Goal: Navigation & Orientation: Find specific page/section

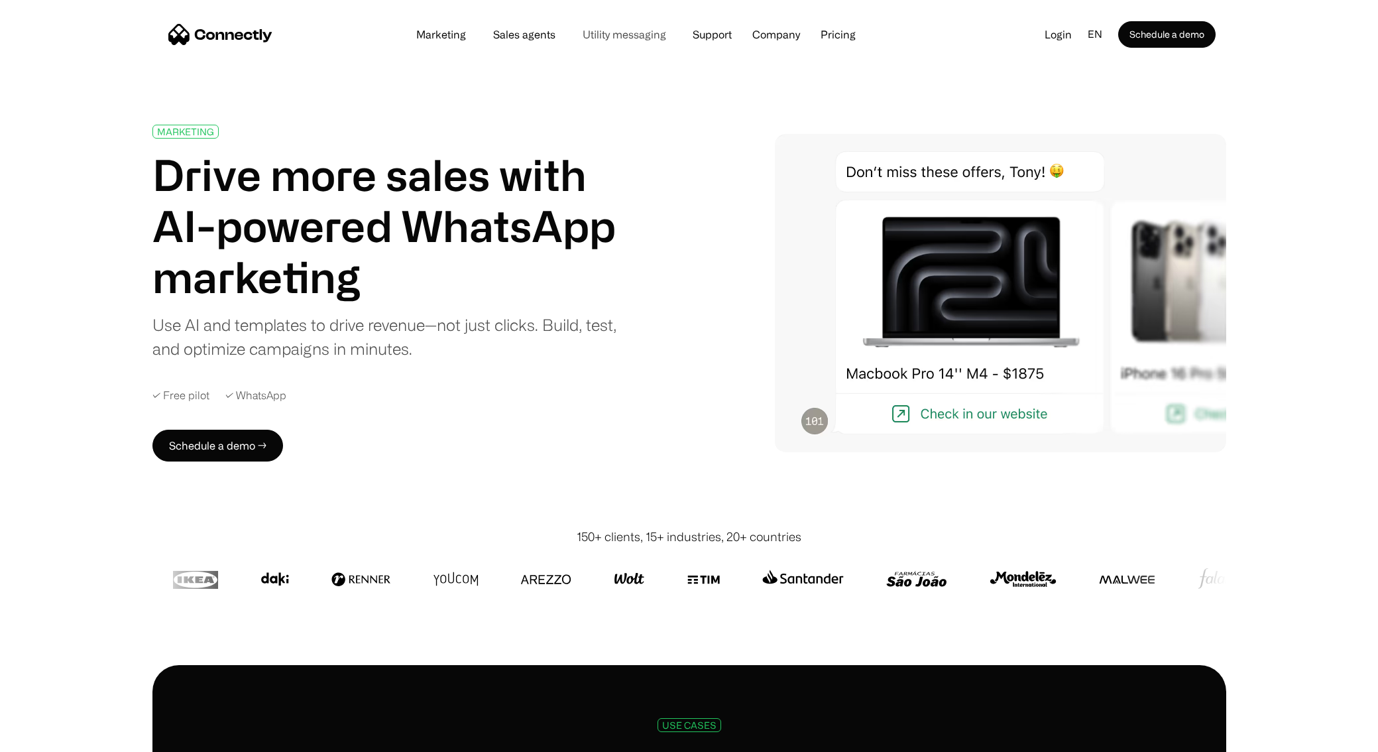
click at [599, 32] on link "Utility messaging" at bounding box center [624, 34] width 105 height 11
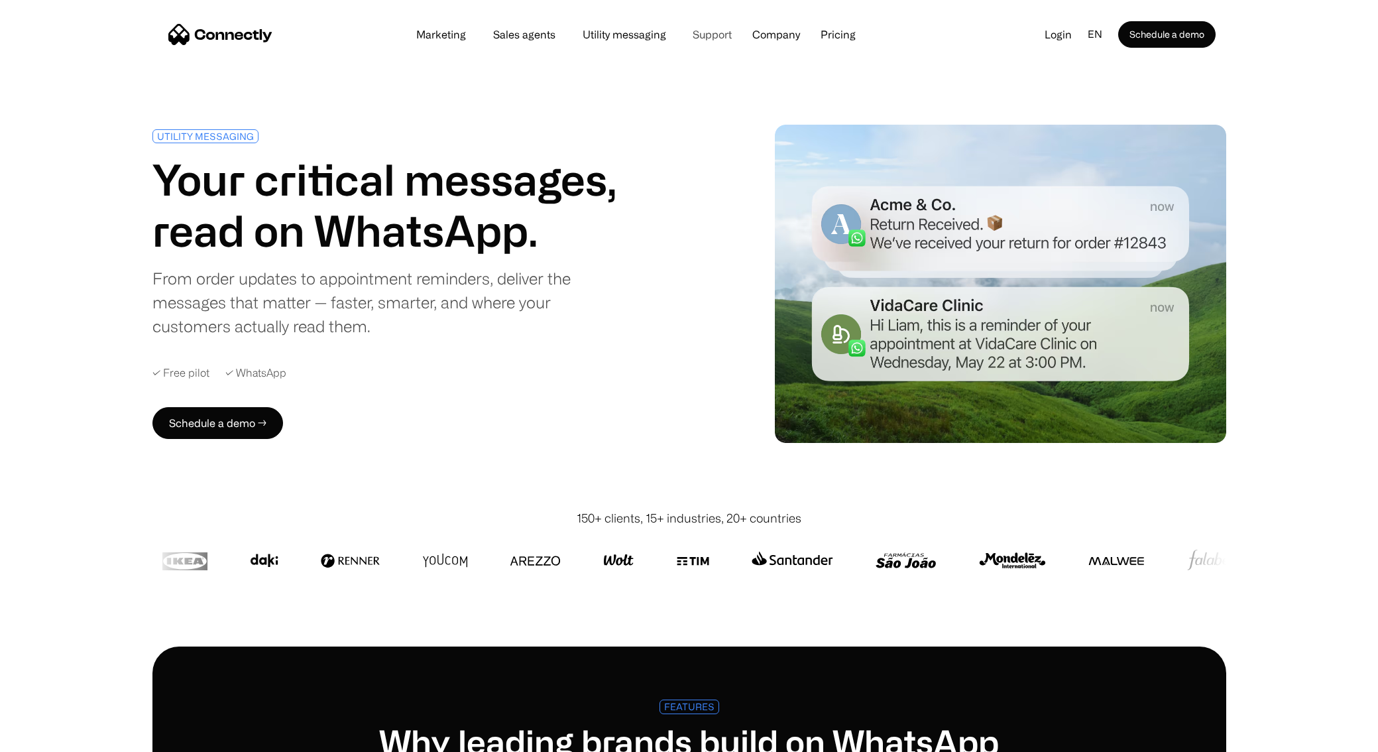
click at [703, 38] on link "Support" at bounding box center [712, 34] width 60 height 11
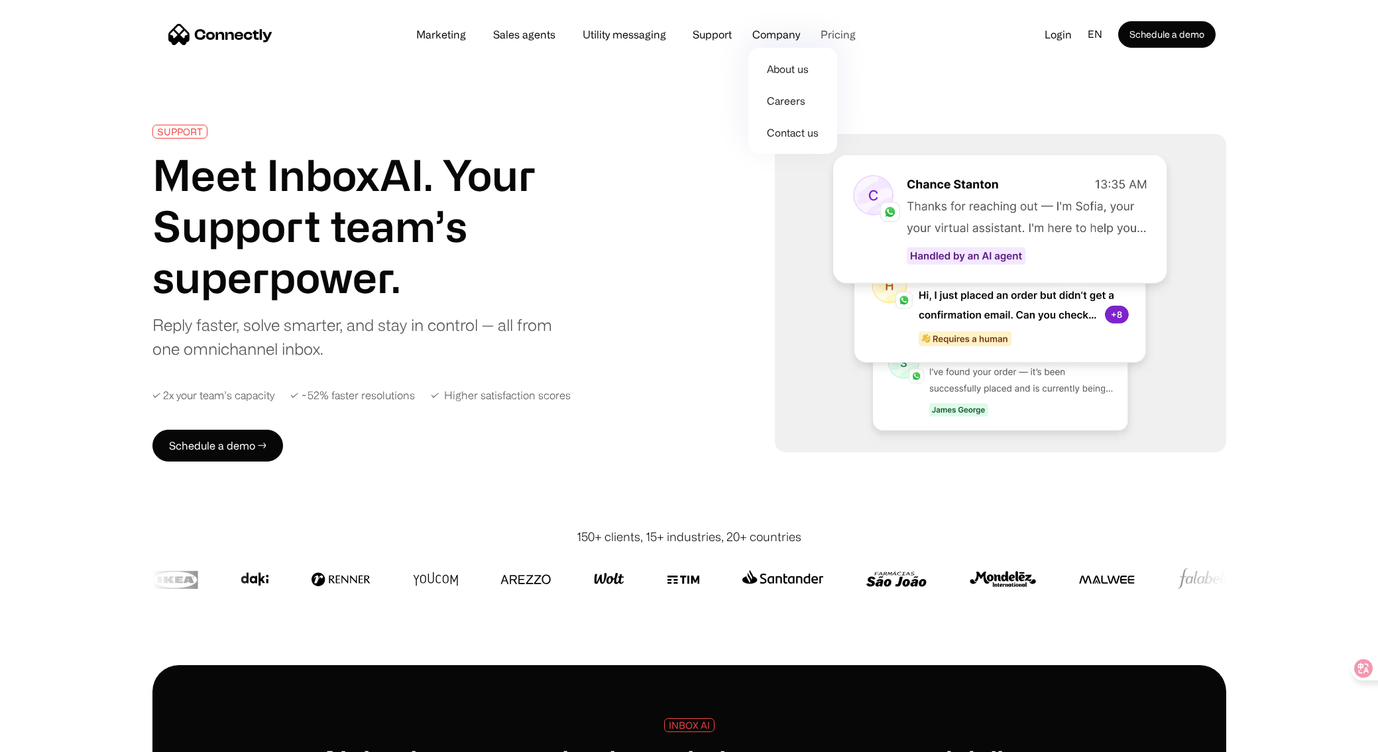
click at [834, 36] on link "Pricing" at bounding box center [838, 34] width 56 height 11
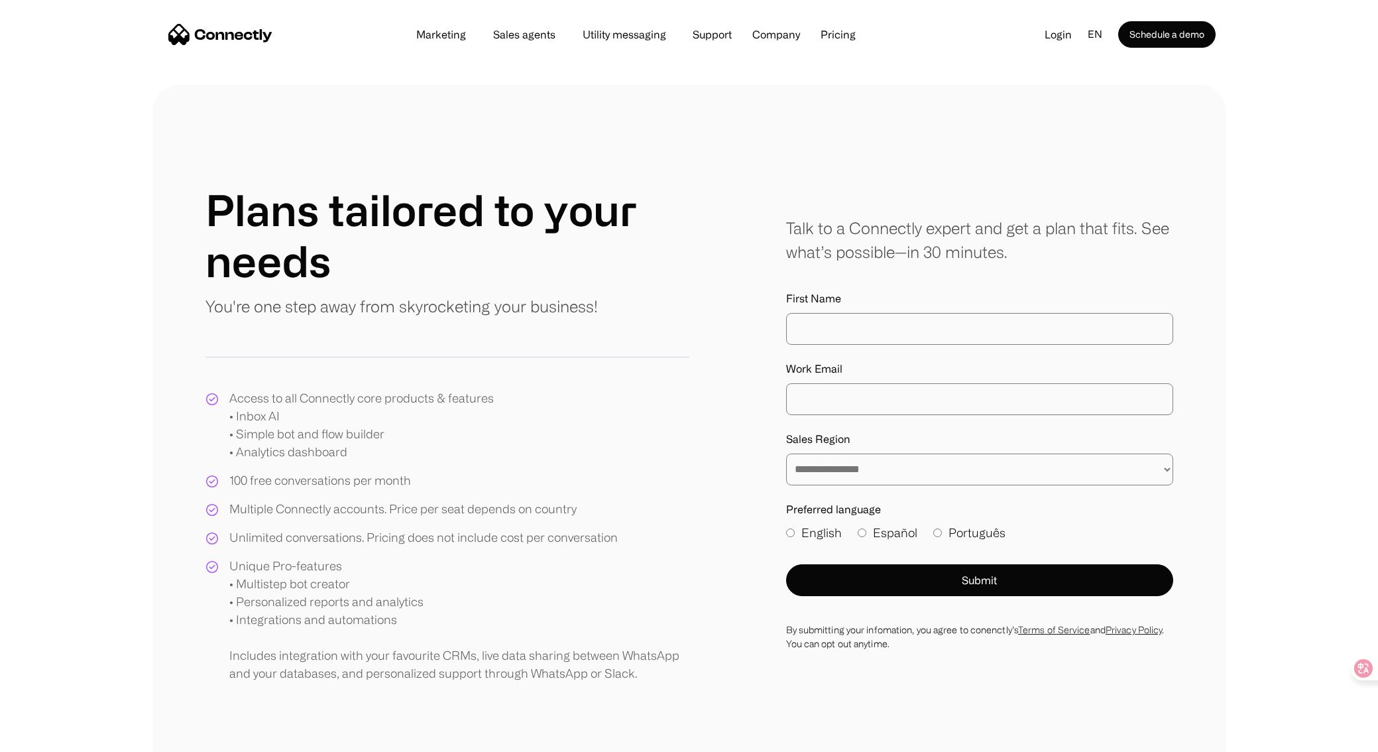
click at [426, 42] on div "Marketing Sales agents Utility messaging Support Company About us Careers Conta…" at bounding box center [636, 34] width 464 height 19
click at [429, 38] on link "Marketing" at bounding box center [441, 34] width 71 height 11
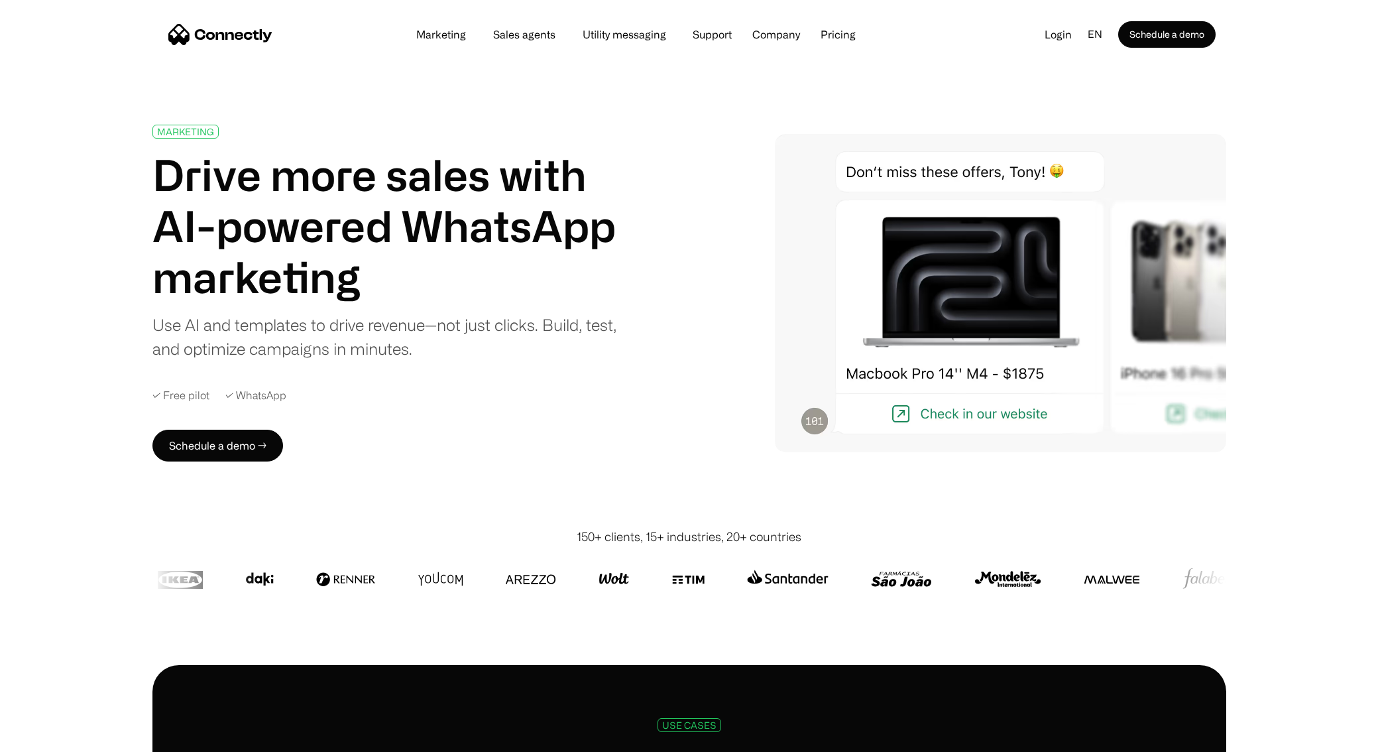
click at [486, 27] on div "Marketing Sales agents Utility messaging Support Company About us Careers Conta…" at bounding box center [636, 34] width 464 height 19
click at [511, 35] on link "Sales agents" at bounding box center [525, 34] width 84 height 11
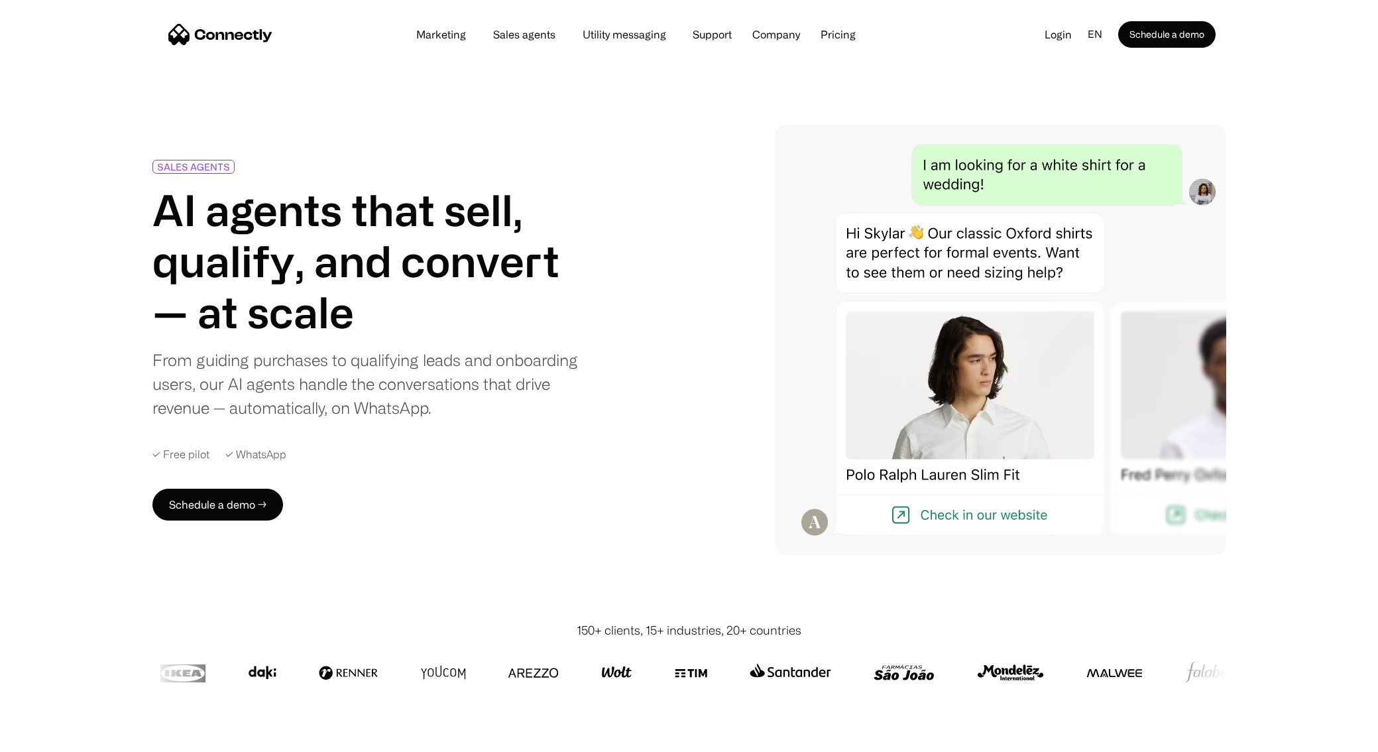
click at [471, 40] on div "Marketing Sales agents Utility messaging Support Company About us Careers Conta…" at bounding box center [636, 34] width 464 height 19
click at [457, 38] on link "Marketing" at bounding box center [441, 34] width 71 height 11
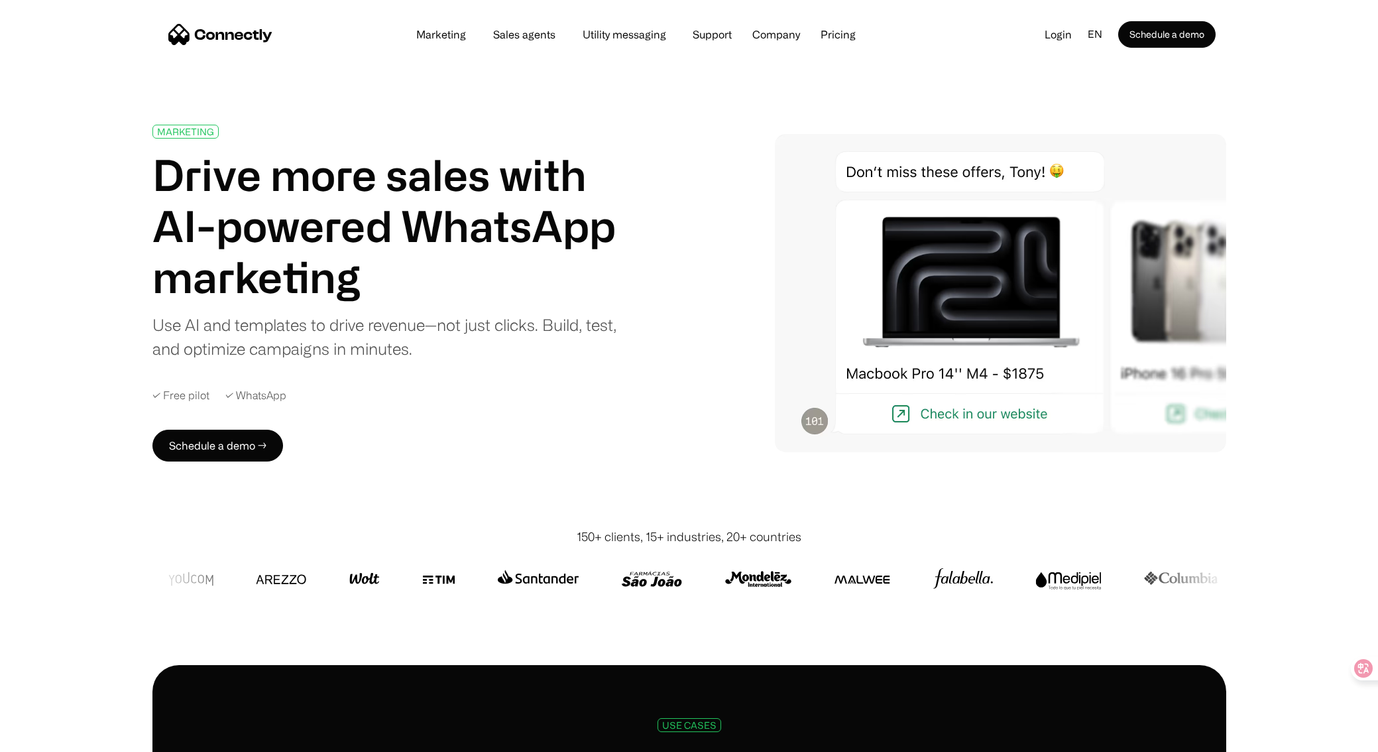
click at [923, 108] on div "MARKETING Drive more sales with AI-powered WhatsApp marketing Use AI and templa…" at bounding box center [689, 292] width 1074 height 469
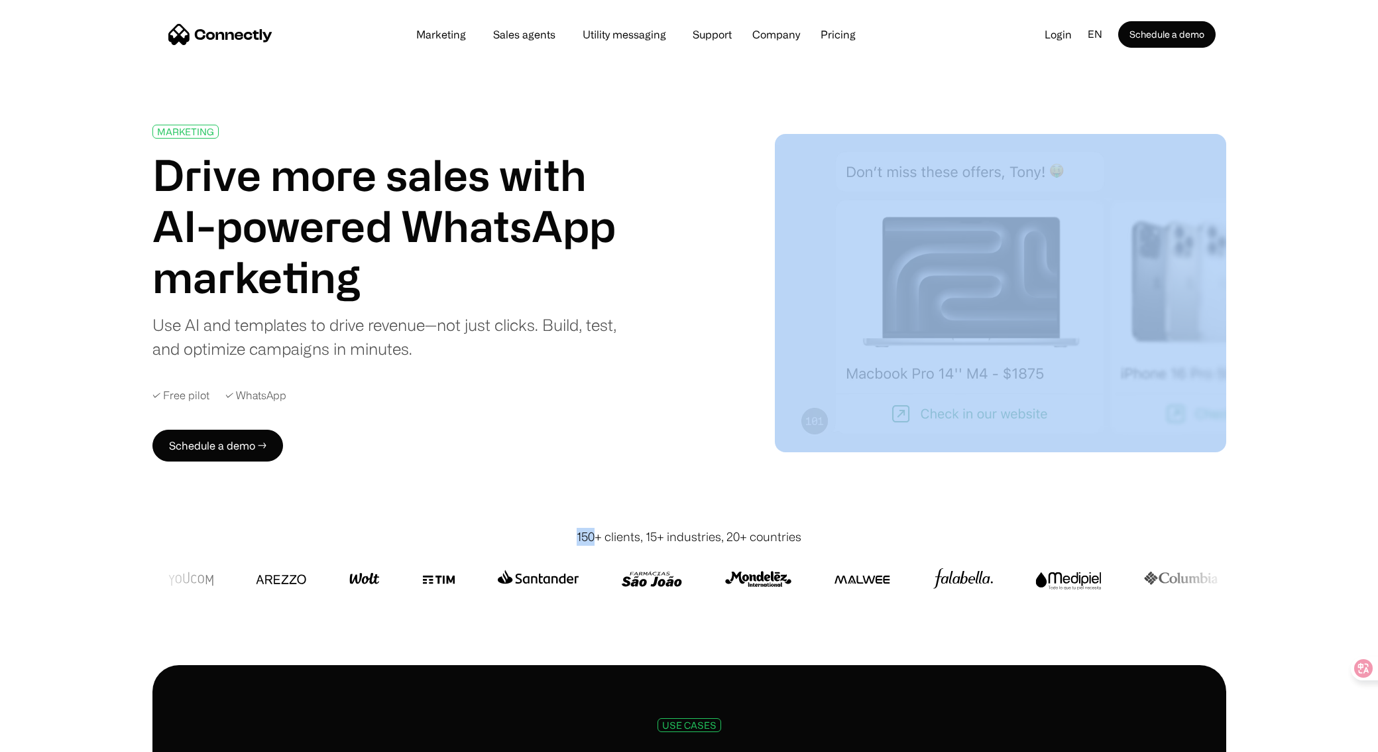
click at [924, 108] on div "MARKETING Drive more sales with AI-powered WhatsApp marketing Use AI and templa…" at bounding box center [689, 292] width 1074 height 469
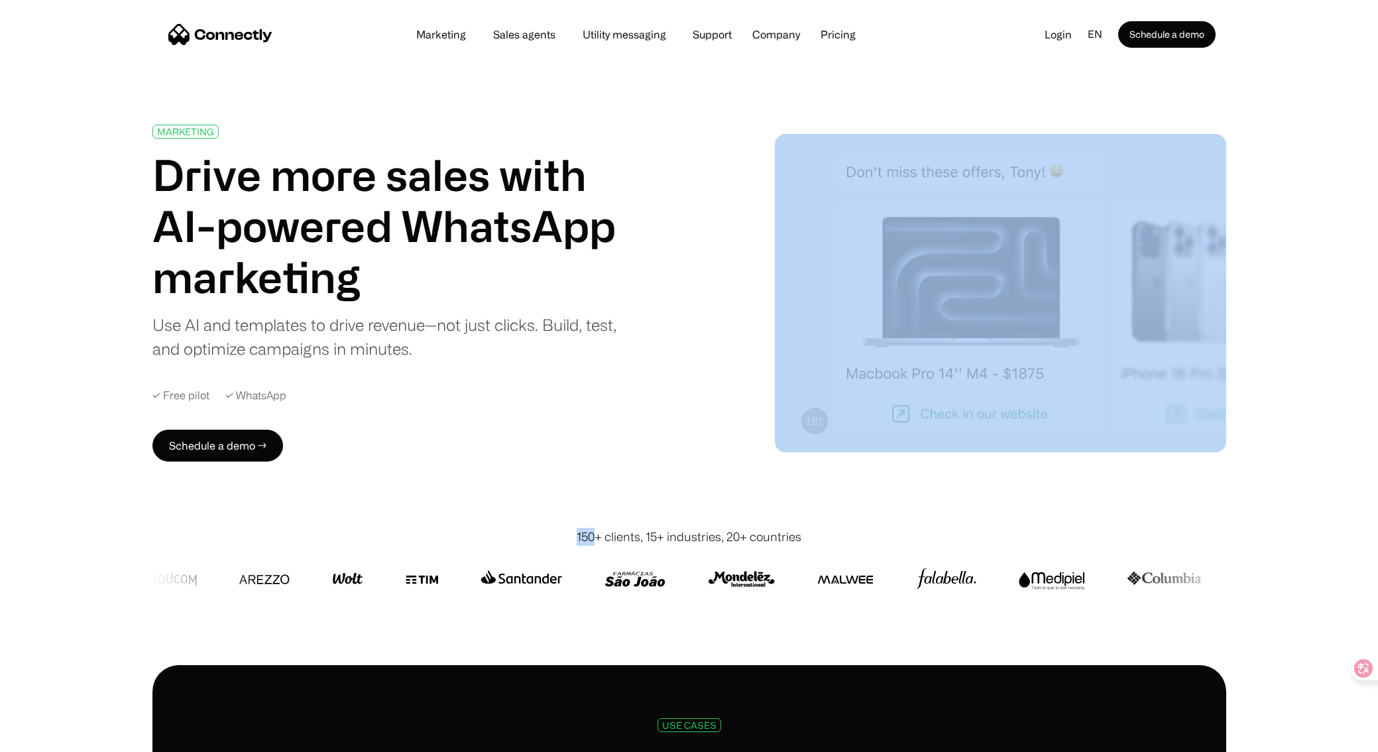
click at [811, 115] on div "MARKETING Drive more sales with AI-powered WhatsApp marketing Use AI and templa…" at bounding box center [689, 292] width 1074 height 469
